Goal: Task Accomplishment & Management: Use online tool/utility

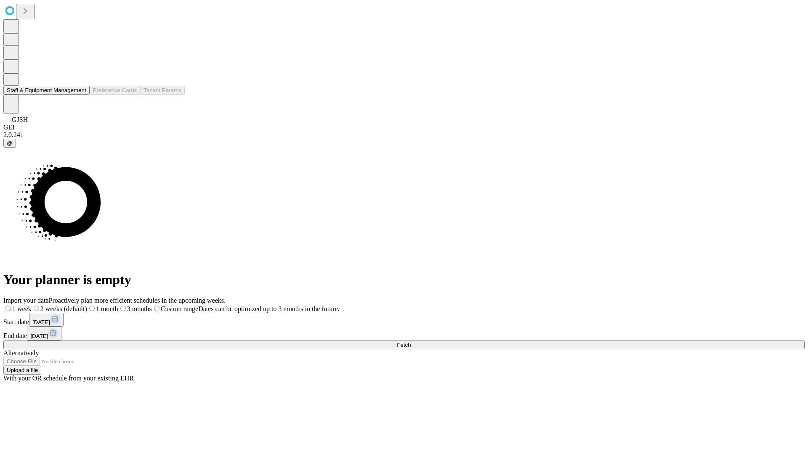
click at [80, 95] on button "Staff & Equipment Management" at bounding box center [46, 90] width 86 height 9
